Goal: Task Accomplishment & Management: Manage account settings

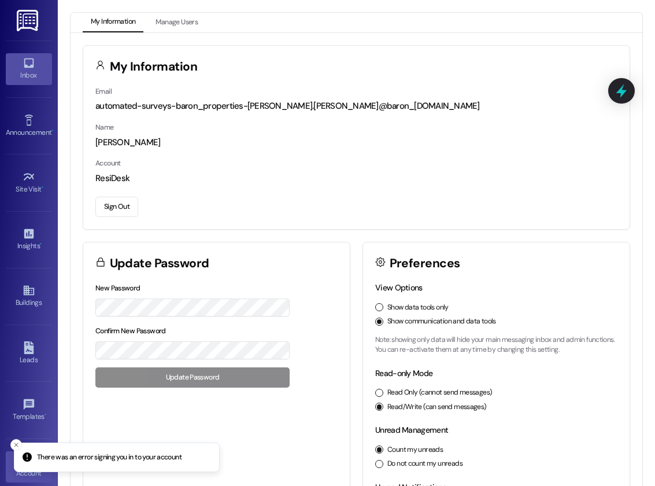
click at [24, 68] on icon at bounding box center [29, 63] width 10 height 10
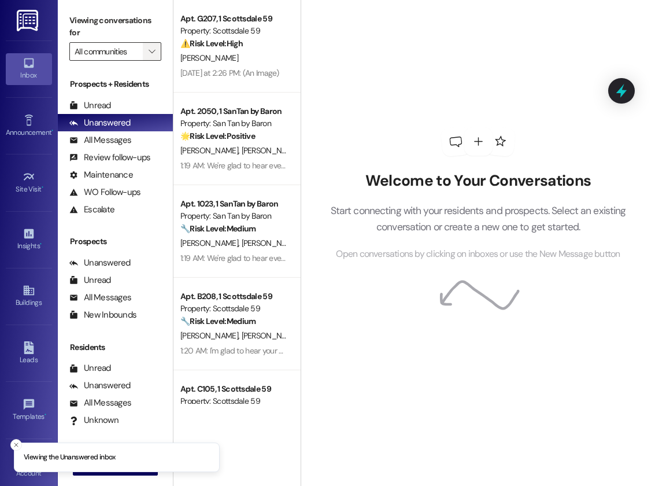
click at [156, 49] on span "" at bounding box center [151, 51] width 11 height 18
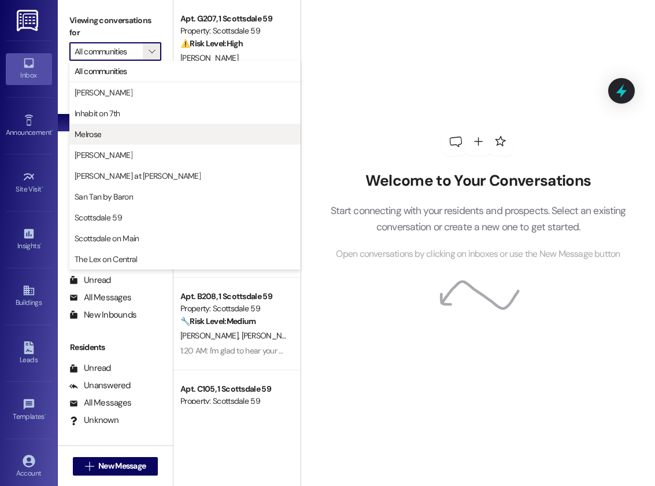
click at [98, 138] on span "Melrose" at bounding box center [88, 134] width 27 height 12
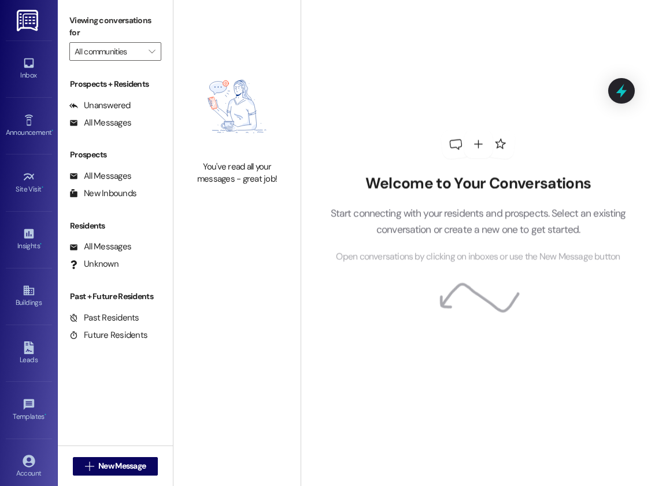
type input "Melrose"
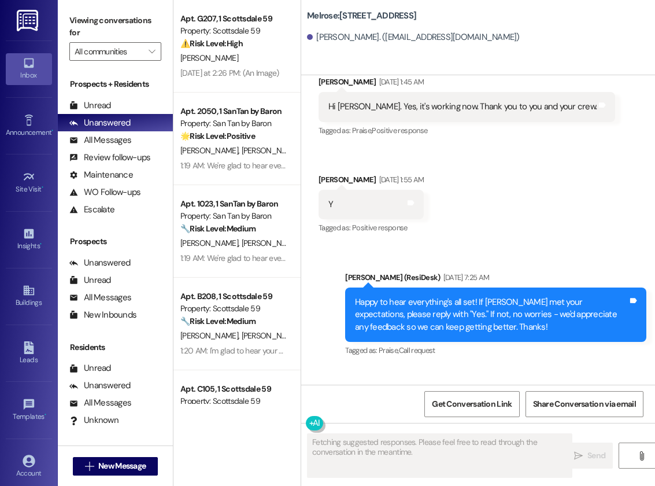
scroll to position [2431, 0]
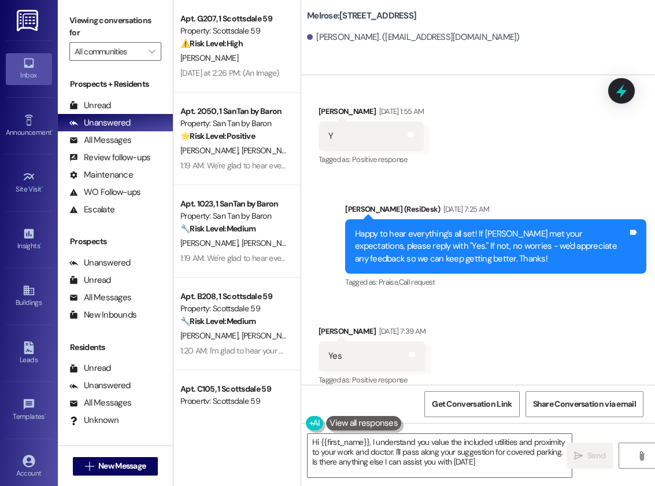
type textarea "Hi {{first_name}}, I understand you value the included utilities and proximity …"
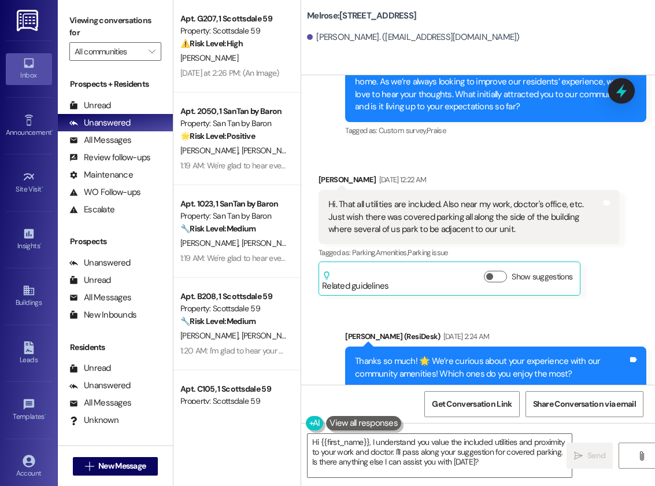
scroll to position [1216, 0]
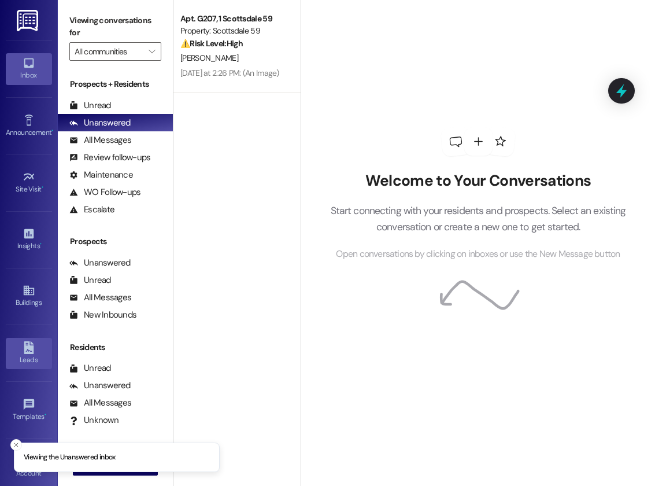
scroll to position [66, 0]
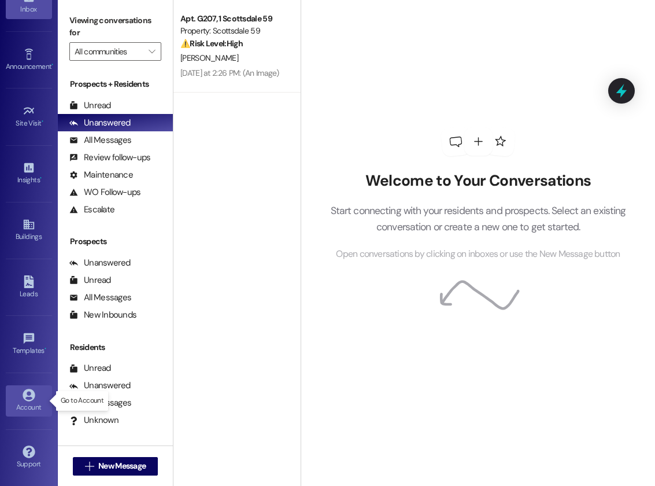
click at [30, 401] on div "Account" at bounding box center [29, 407] width 58 height 12
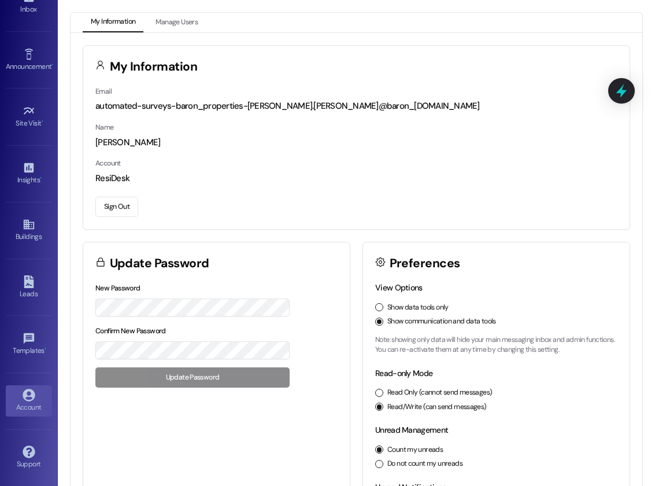
click at [115, 203] on button "Sign Out" at bounding box center [116, 207] width 43 height 20
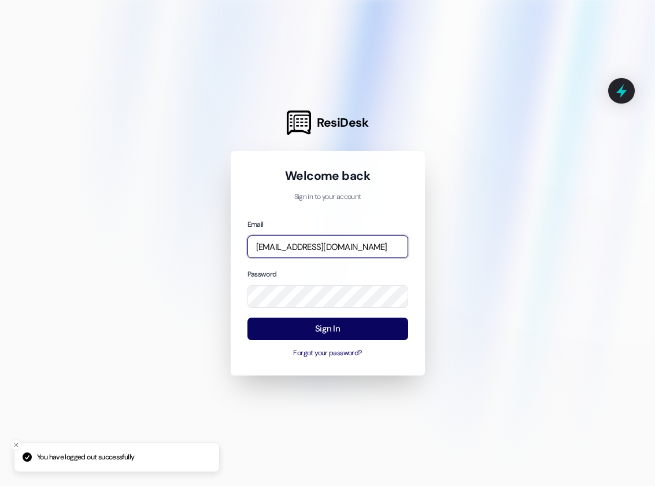
type input "automated-surveys-lindy-resen.two@lindy.com"
click at [335, 247] on input "automated-surveys-lindy-resen.two@lindy.com" at bounding box center [327, 246] width 161 height 23
